Goal: Transaction & Acquisition: Purchase product/service

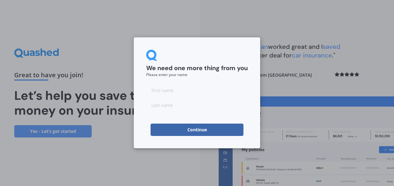
click at [200, 131] on button "Continue" at bounding box center [196, 130] width 93 height 12
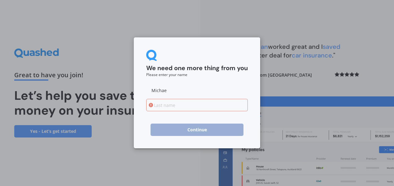
type input "[PERSON_NAME]"
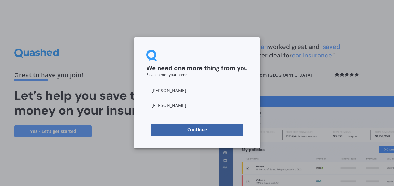
type input "[PERSON_NAME]"
click at [197, 128] on button "Continue" at bounding box center [196, 130] width 93 height 12
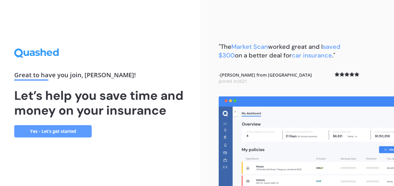
click at [65, 137] on link "Yes - Let’s get started" at bounding box center [52, 131] width 77 height 12
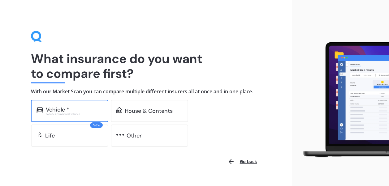
click at [80, 109] on div "Vehicle *" at bounding box center [74, 110] width 57 height 6
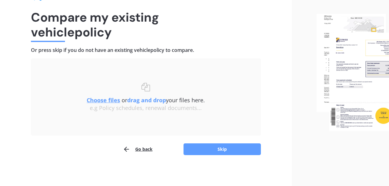
scroll to position [41, 0]
click at [228, 147] on button "Skip" at bounding box center [221, 150] width 77 height 12
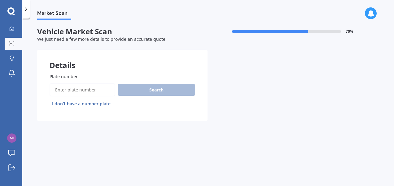
click at [84, 77] on label "Plate number" at bounding box center [121, 76] width 143 height 6
click at [84, 84] on input "Plate number" at bounding box center [83, 90] width 66 height 13
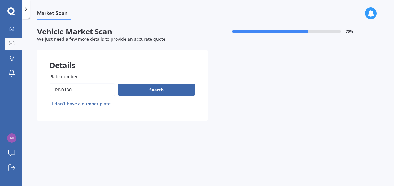
click at [63, 93] on input "Plate number" at bounding box center [83, 90] width 66 height 13
type input "RBM130"
click at [156, 92] on button "Search" at bounding box center [156, 90] width 77 height 12
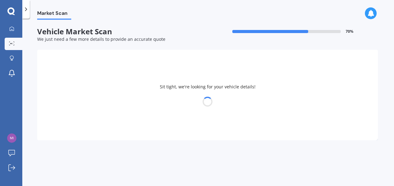
select select "LEAPMOTOR"
select select "C10"
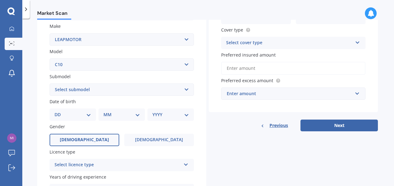
scroll to position [117, 0]
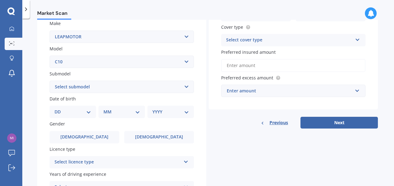
click at [184, 89] on select "Select submodel EV" at bounding box center [122, 87] width 144 height 12
click at [88, 114] on select "DD 01 02 03 04 05 06 07 08 09 10 11 12 13 14 15 16 17 18 19 20 21 22 23 24 25 2…" at bounding box center [72, 112] width 37 height 7
select select "30"
click at [59, 109] on select "DD 01 02 03 04 05 06 07 08 09 10 11 12 13 14 15 16 17 18 19 20 21 22 23 24 25 2…" at bounding box center [72, 112] width 37 height 7
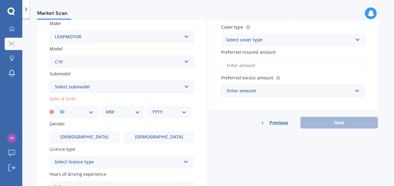
click at [134, 113] on select "MM 01 02 03 04 05 06 07 08 09 10 11 12" at bounding box center [123, 112] width 34 height 7
select select "05"
click at [106, 109] on select "MM 01 02 03 04 05 06 07 08 09 10 11 12" at bounding box center [123, 112] width 34 height 7
click at [182, 112] on select "YYYY 2025 2024 2023 2022 2021 2020 2019 2018 2017 2016 2015 2014 2013 2012 2011…" at bounding box center [169, 112] width 34 height 7
select select "1979"
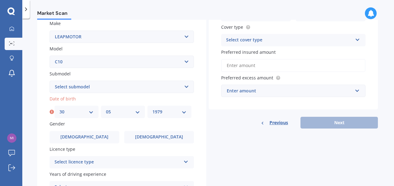
click at [152, 109] on select "YYYY 2025 2024 2023 2022 2021 2020 2019 2018 2017 2016 2015 2014 2013 2012 2011…" at bounding box center [169, 112] width 34 height 7
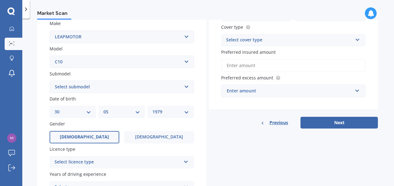
click at [86, 140] on span "[DEMOGRAPHIC_DATA]" at bounding box center [84, 137] width 49 height 5
click at [0, 0] on input "[DEMOGRAPHIC_DATA]" at bounding box center [0, 0] width 0 height 0
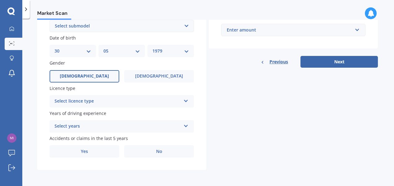
scroll to position [179, 0]
click at [184, 99] on icon at bounding box center [185, 100] width 5 height 4
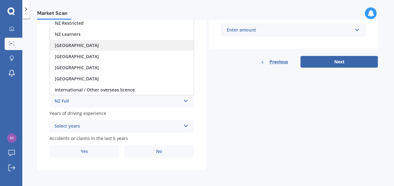
scroll to position [148, 0]
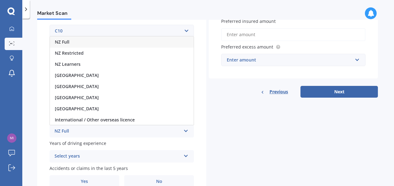
click at [129, 44] on div "NZ Full" at bounding box center [122, 42] width 144 height 11
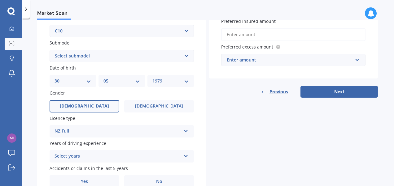
scroll to position [179, 0]
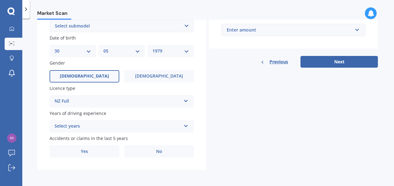
click at [185, 128] on div "Select years 5 or more years 4 years 3 years 2 years 1 year" at bounding box center [122, 126] width 144 height 12
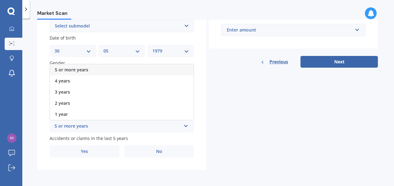
click at [135, 70] on div "5 or more years" at bounding box center [122, 69] width 144 height 11
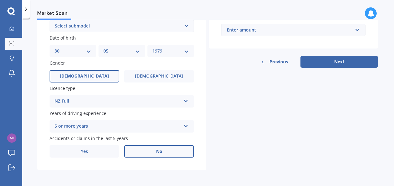
click at [162, 152] on label "No" at bounding box center [159, 151] width 70 height 12
click at [0, 0] on input "No" at bounding box center [0, 0] width 0 height 0
click at [327, 62] on button "Next" at bounding box center [338, 62] width 77 height 12
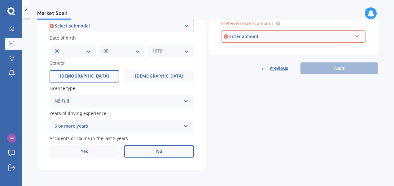
scroll to position [79, 0]
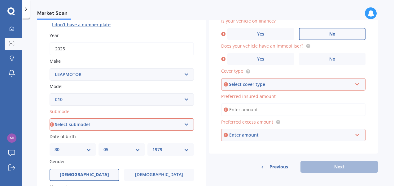
click at [335, 31] on label "No" at bounding box center [332, 34] width 67 height 12
click at [0, 0] on input "No" at bounding box center [0, 0] width 0 height 0
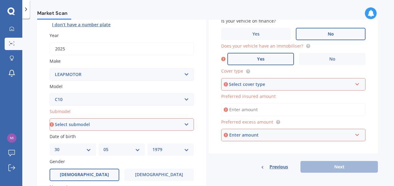
click at [282, 59] on label "Yes" at bounding box center [260, 59] width 67 height 12
click at [0, 0] on input "Yes" at bounding box center [0, 0] width 0 height 0
click at [357, 87] on div "Select cover type Comprehensive Third Party, Fire & Theft Third Party" at bounding box center [293, 84] width 144 height 12
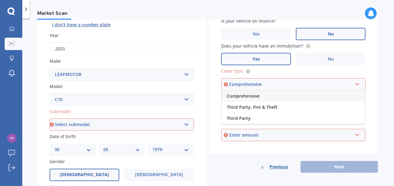
click at [321, 97] on div "Comprehensive" at bounding box center [293, 96] width 143 height 11
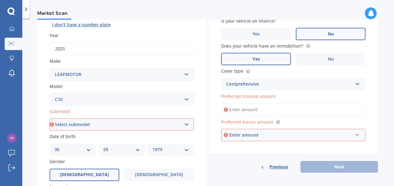
click at [290, 110] on input "Preferred insured amount" at bounding box center [293, 109] width 144 height 13
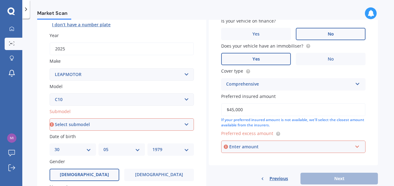
type input "$45,000"
click at [356, 149] on input "text" at bounding box center [291, 147] width 139 height 12
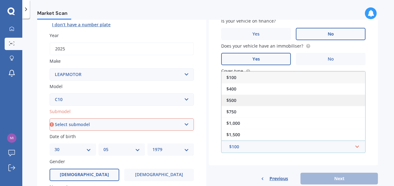
click at [321, 104] on div "$500" at bounding box center [293, 100] width 144 height 11
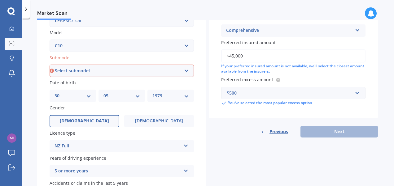
scroll to position [141, 0]
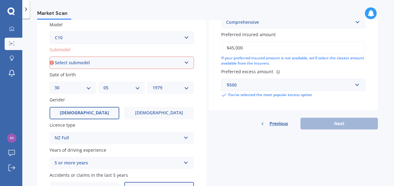
click at [341, 127] on div "Previous Next" at bounding box center [293, 124] width 169 height 12
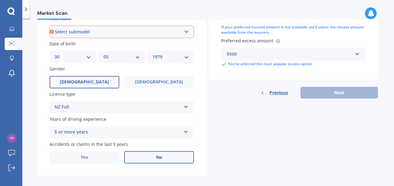
scroll to position [110, 0]
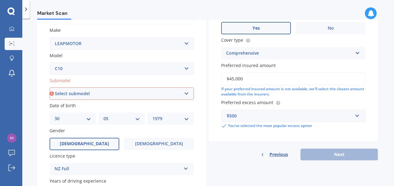
click at [186, 95] on select "Select submodel EV" at bounding box center [122, 94] width 144 height 12
select select "EV"
click at [50, 88] on select "Select submodel EV" at bounding box center [122, 94] width 144 height 12
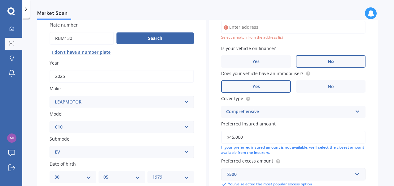
scroll to position [42, 0]
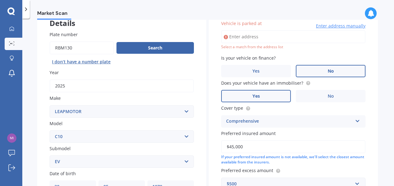
click at [253, 38] on input "Vehicle is parked at" at bounding box center [293, 36] width 144 height 13
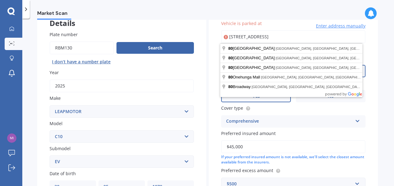
click at [374, 93] on div "Vehicle is parked at [STREET_ADDRESS] Enter address manually Select a match fro…" at bounding box center [293, 109] width 169 height 202
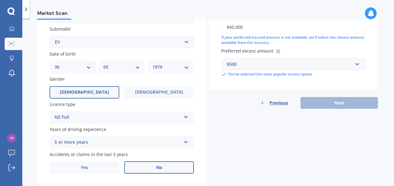
scroll to position [166, 0]
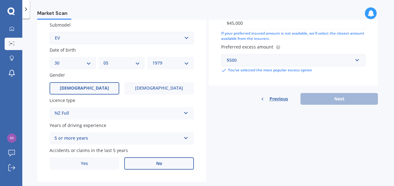
click at [358, 98] on div "Previous Next" at bounding box center [293, 99] width 169 height 12
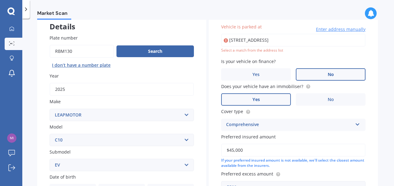
scroll to position [24, 0]
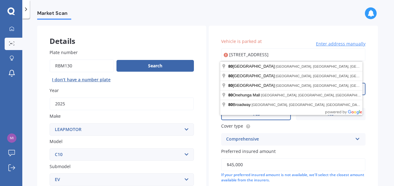
click at [246, 55] on input "[STREET_ADDRESS]" at bounding box center [293, 54] width 144 height 13
click at [322, 54] on input "[STREET_ADDRESS]" at bounding box center [293, 54] width 144 height 13
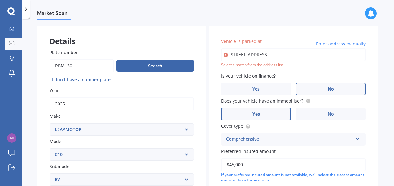
type input "[STREET_ADDRESS]"
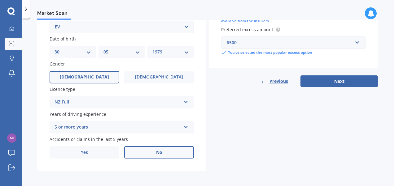
scroll to position [179, 0]
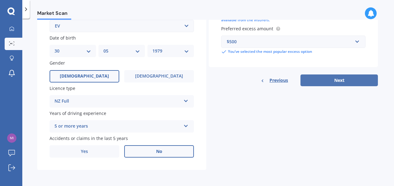
click at [339, 80] on button "Next" at bounding box center [338, 81] width 77 height 12
select select "30"
select select "05"
select select "1979"
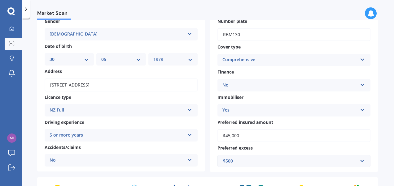
scroll to position [124, 0]
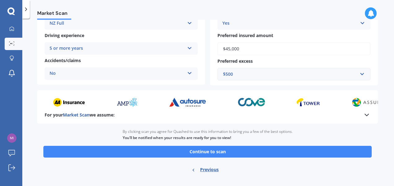
click at [241, 155] on button "Continue to scan" at bounding box center [207, 152] width 328 height 12
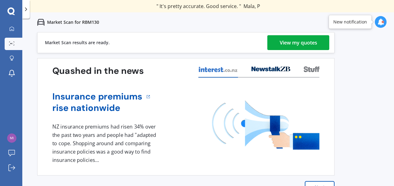
click at [303, 44] on div "View my quotes" at bounding box center [297, 42] width 37 height 15
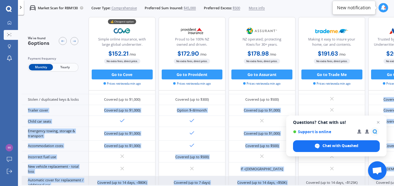
drag, startPoint x: 278, startPoint y: 182, endPoint x: 298, endPoint y: 182, distance: 19.5
click at [298, 182] on div "Sum insured (incl. GST) $45,000 $45,000 $45,000 $45,000 $45,000 $45,000 Excess …" at bounding box center [263, 170] width 483 height 310
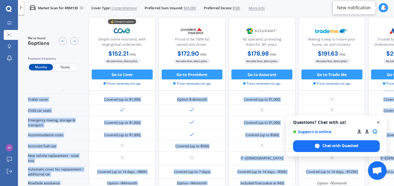
drag, startPoint x: 298, startPoint y: 182, endPoint x: 378, endPoint y: 121, distance: 100.5
click at [378, 121] on span "Open chat" at bounding box center [378, 123] width 8 height 8
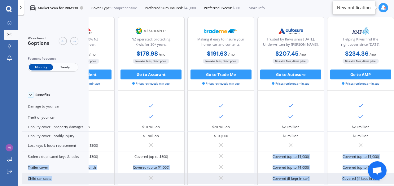
scroll to position [0, 141]
